Goal: Navigation & Orientation: Find specific page/section

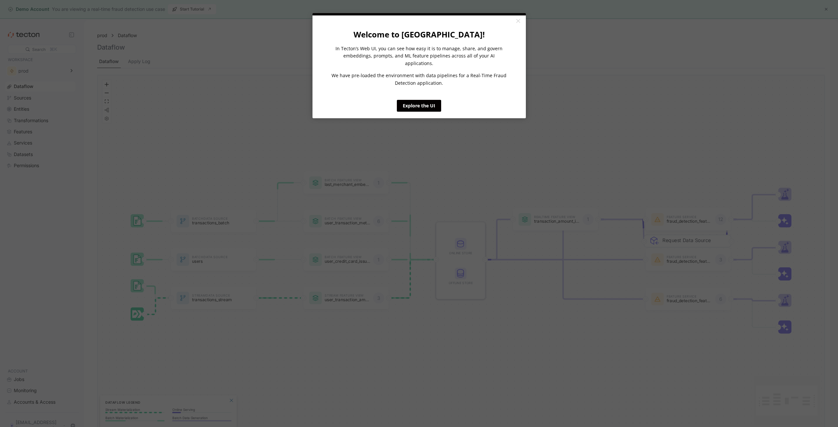
click at [827, 9] on appcues "× Welcome to [GEOGRAPHIC_DATA]! In Tecton’s Web UI, you can see how easy it is …" at bounding box center [419, 213] width 838 height 427
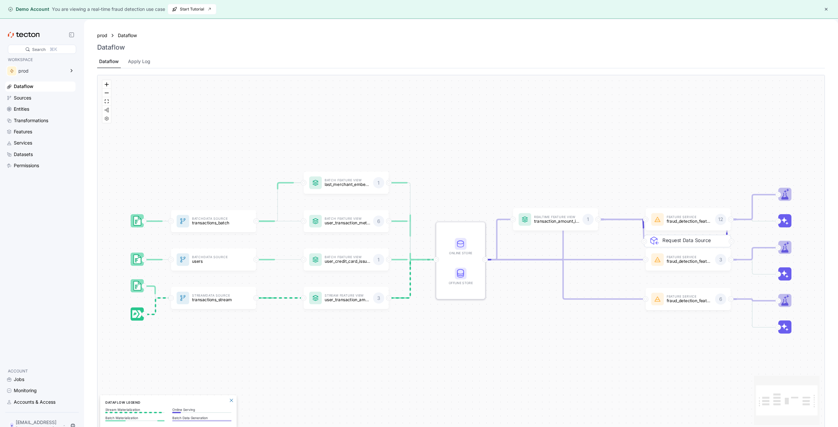
click at [826, 8] on button "button" at bounding box center [826, 9] width 8 height 8
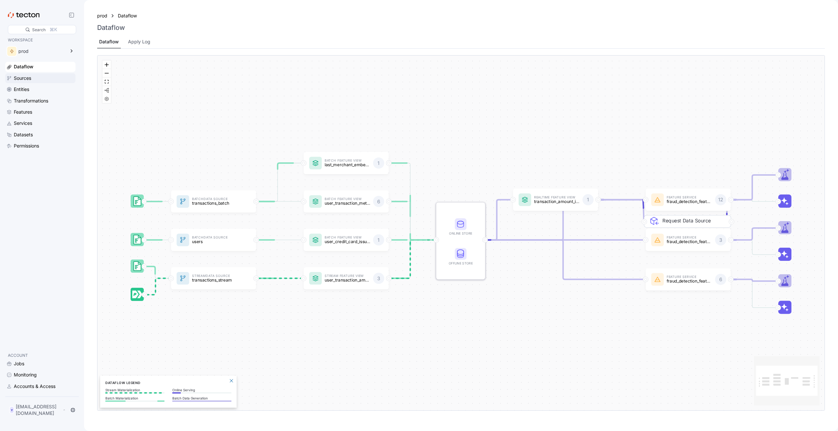
click at [28, 75] on div "Sources" at bounding box center [22, 78] width 17 height 7
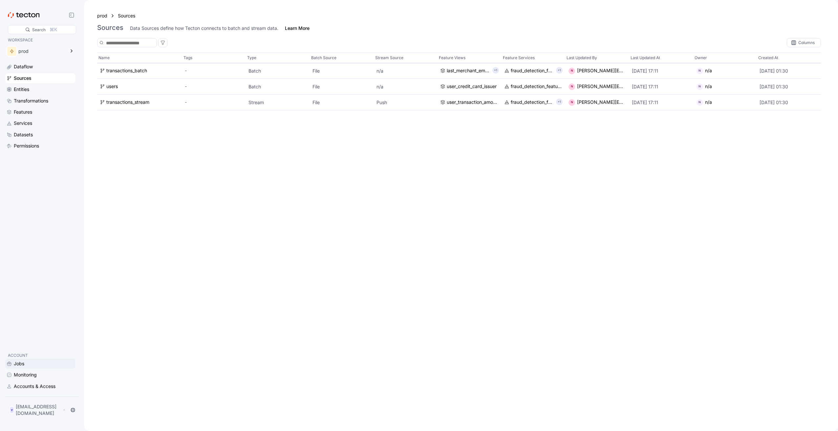
click at [20, 365] on div "Jobs" at bounding box center [19, 363] width 11 height 7
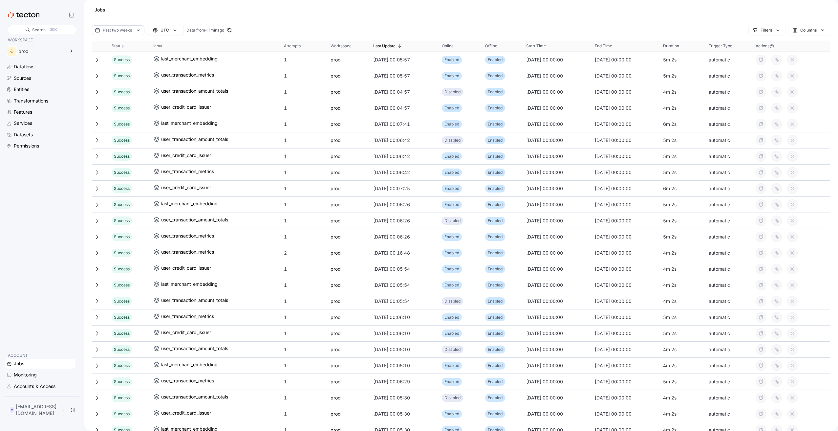
click at [814, 38] on div at bounding box center [461, 37] width 738 height 5
click at [813, 32] on div "Columns" at bounding box center [808, 30] width 33 height 7
click at [758, 81] on div "Type" at bounding box center [790, 80] width 81 height 8
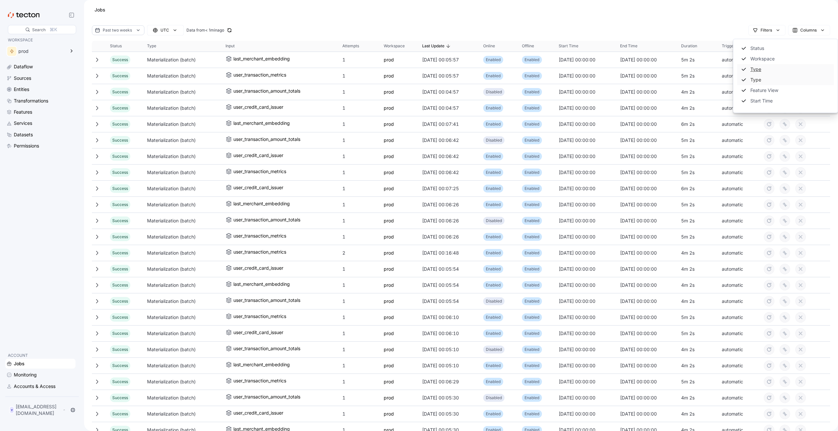
click at [758, 81] on div "Type" at bounding box center [790, 80] width 81 height 8
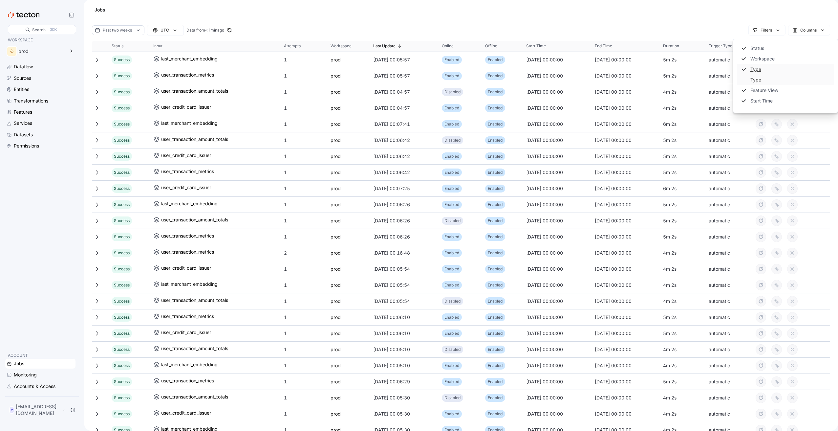
click at [758, 81] on div "Type" at bounding box center [790, 80] width 81 height 8
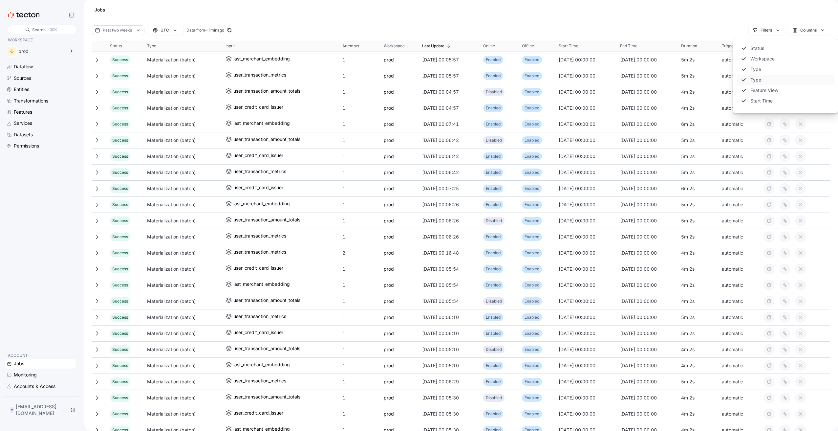
click at [758, 81] on div "Type" at bounding box center [790, 80] width 81 height 8
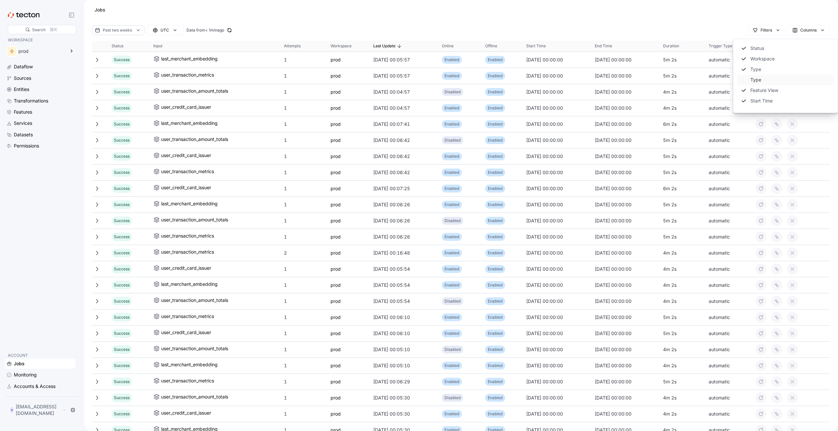
click at [757, 81] on div "Type" at bounding box center [790, 80] width 81 height 8
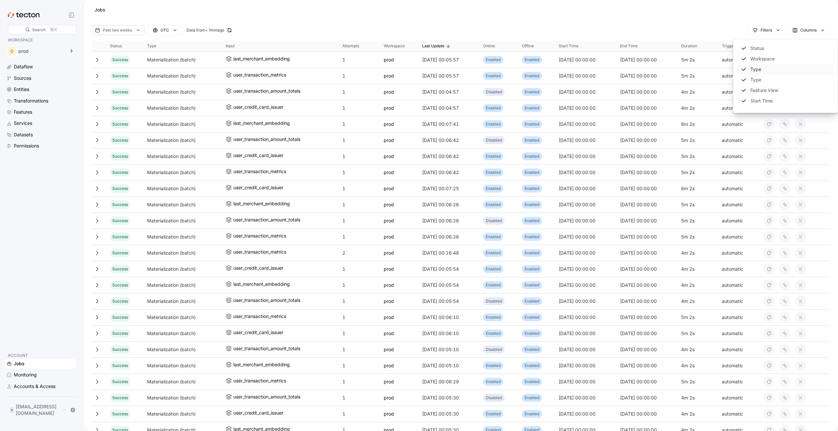
click at [757, 72] on div "Type" at bounding box center [790, 69] width 81 height 8
click at [649, 12] on div "Jobs" at bounding box center [461, 10] width 738 height 7
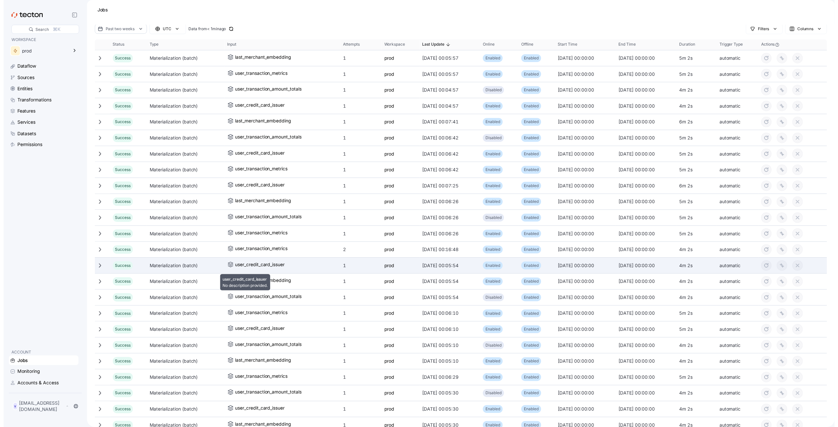
scroll to position [0, 0]
